Goal: Task Accomplishment & Management: Use online tool/utility

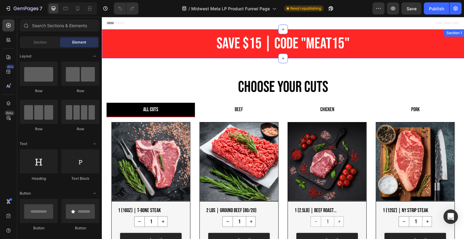
click at [193, 45] on div "SAve $15 | Code "meat15" Heading Section 1" at bounding box center [283, 43] width 363 height 29
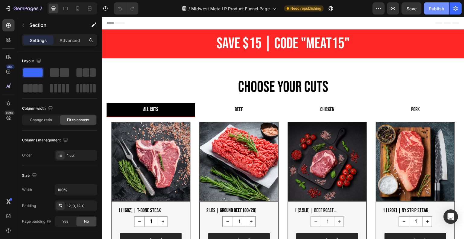
click at [439, 9] on div "Publish" at bounding box center [436, 8] width 15 height 6
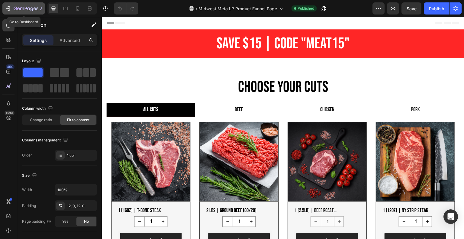
click at [10, 8] on icon "button" at bounding box center [9, 8] width 3 height 4
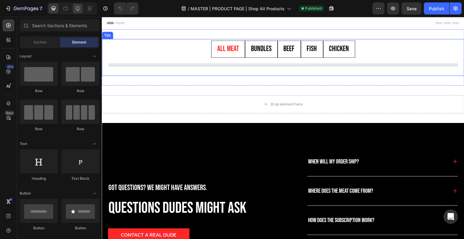
click at [77, 9] on icon at bounding box center [78, 9] width 2 height 1
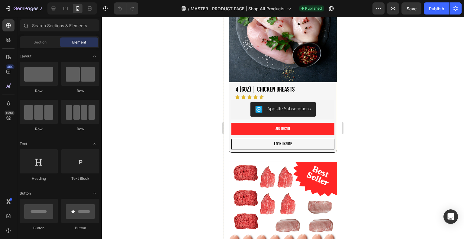
scroll to position [285, 0]
click at [172, 153] on div at bounding box center [283, 128] width 363 height 222
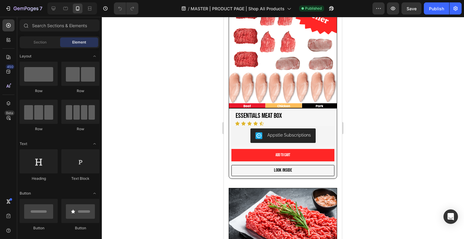
scroll to position [448, 0]
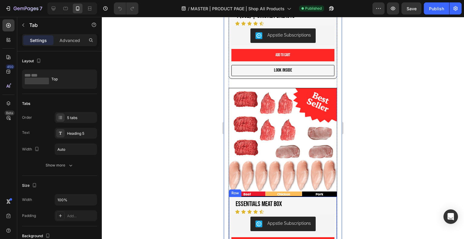
scroll to position [359, 0]
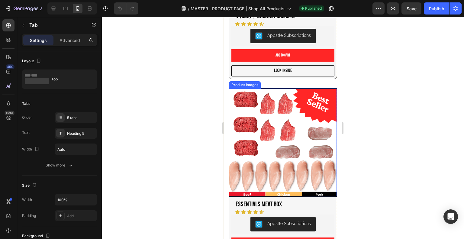
click at [267, 89] on img at bounding box center [283, 143] width 108 height 108
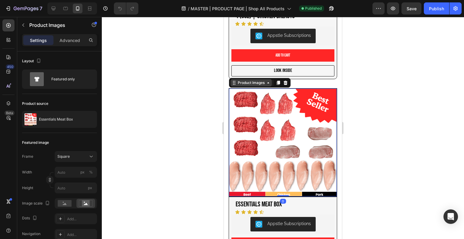
click at [243, 80] on div "Product Images" at bounding box center [251, 82] width 29 height 5
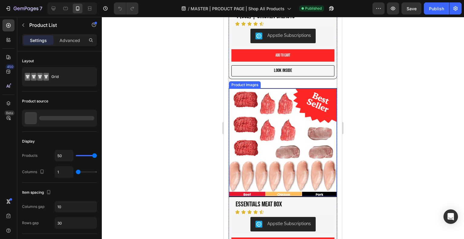
scroll to position [422, 0]
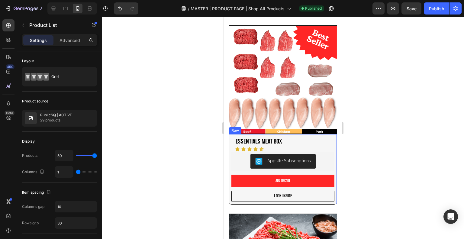
click at [329, 190] on div "Essentials Meat Box Product Title Icon Icon Icon Icon Icon Icon List Appstle Su…" at bounding box center [283, 169] width 109 height 71
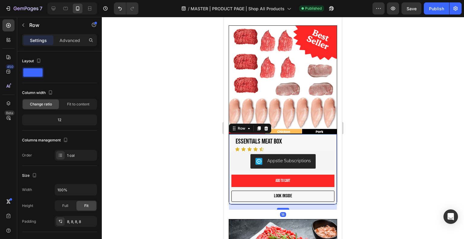
drag, startPoint x: 282, startPoint y: 190, endPoint x: 576, endPoint y: 193, distance: 293.6
click at [282, 208] on div at bounding box center [283, 209] width 12 height 2
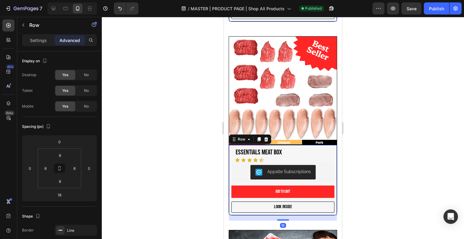
scroll to position [433, 0]
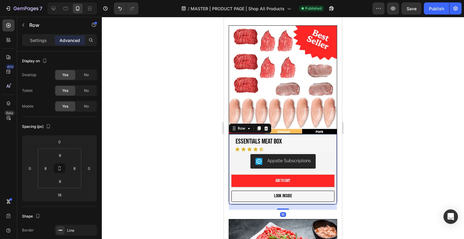
click at [352, 176] on div at bounding box center [283, 128] width 363 height 222
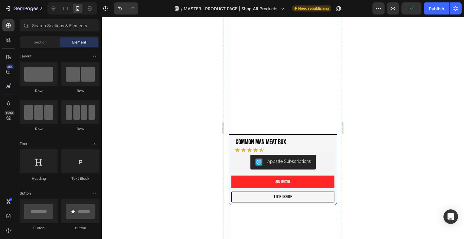
scroll to position [833, 0]
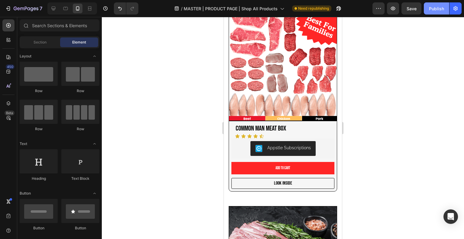
click at [436, 12] on button "Publish" at bounding box center [436, 8] width 25 height 12
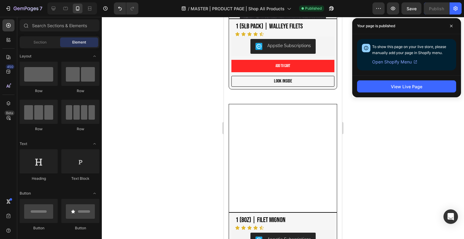
scroll to position [1324, 0]
